Goal: Book appointment/travel/reservation

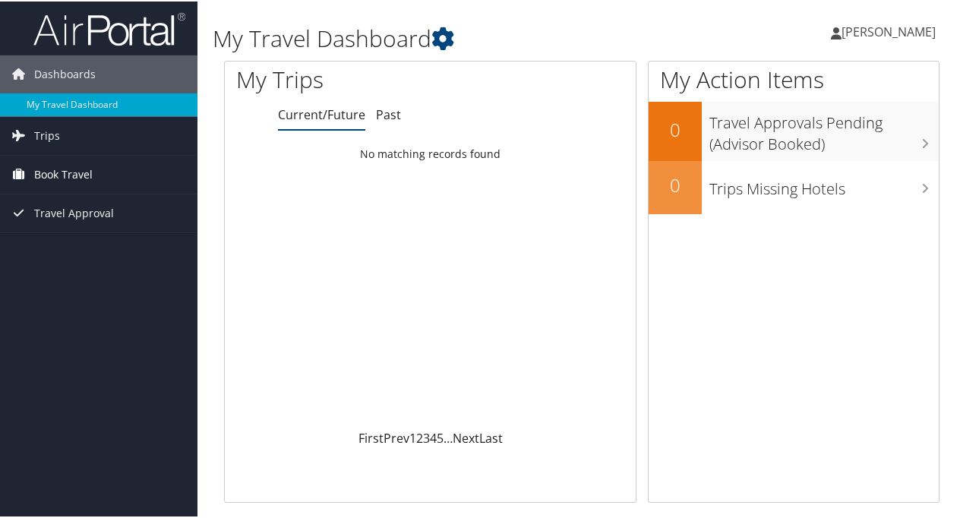
click at [74, 167] on span "Book Travel" at bounding box center [63, 173] width 58 height 38
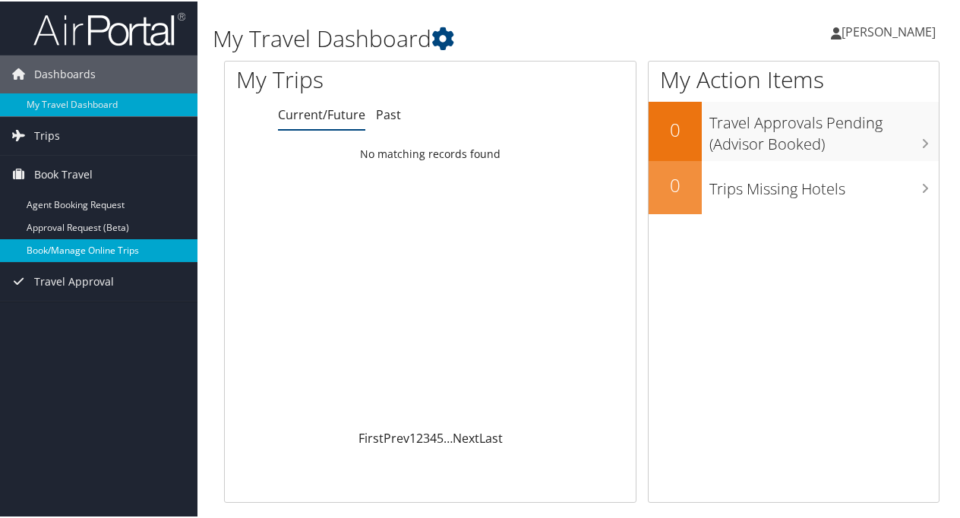
click at [131, 249] on link "Book/Manage Online Trips" at bounding box center [99, 249] width 198 height 23
